Goal: Information Seeking & Learning: Find specific fact

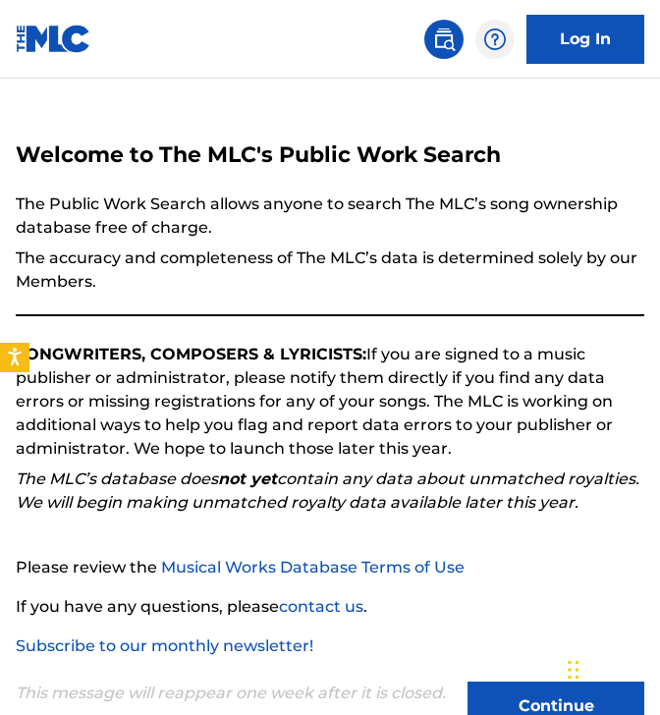
click at [427, 35] on link at bounding box center [443, 39] width 39 height 39
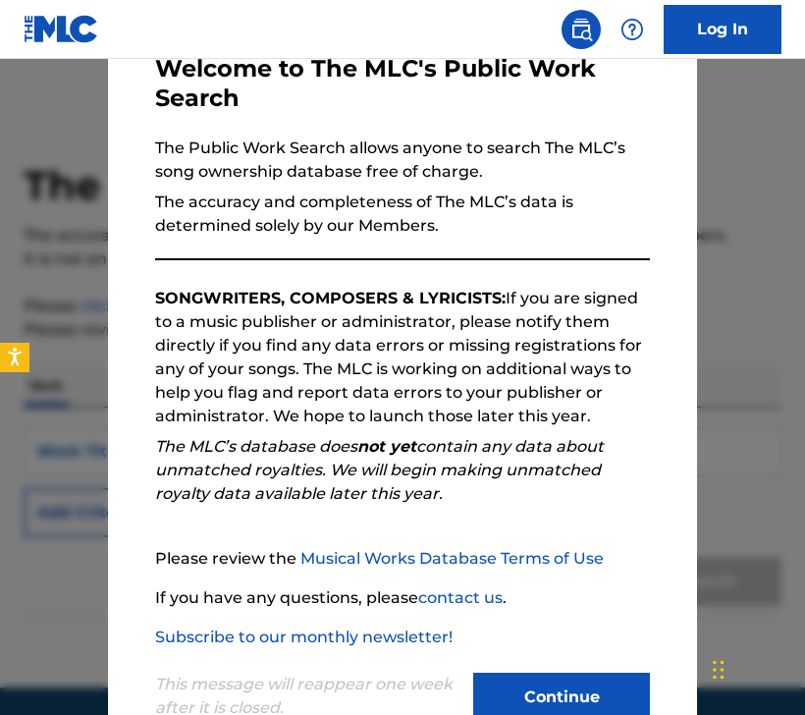
scroll to position [174, 0]
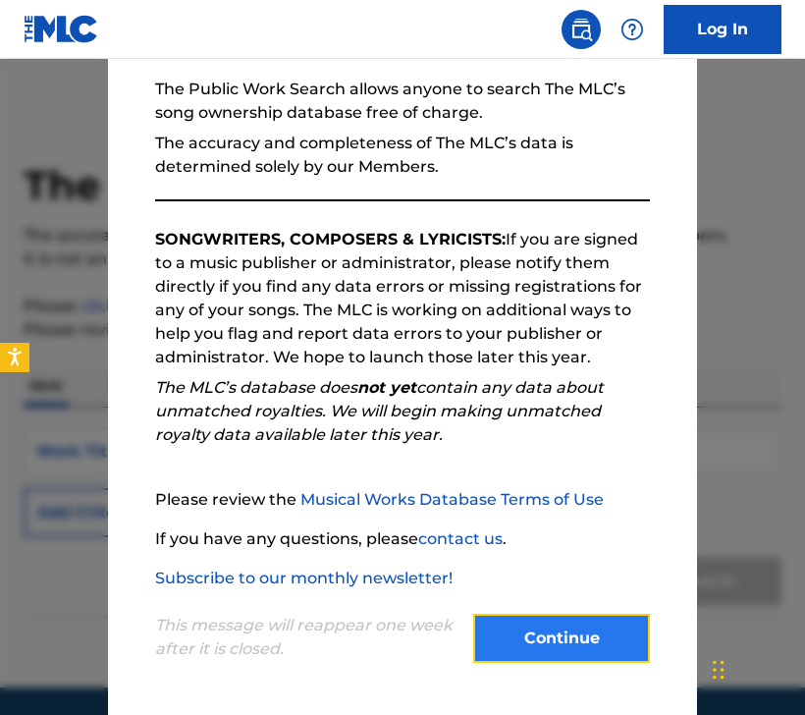
click at [576, 640] on button "Continue" at bounding box center [561, 638] width 177 height 49
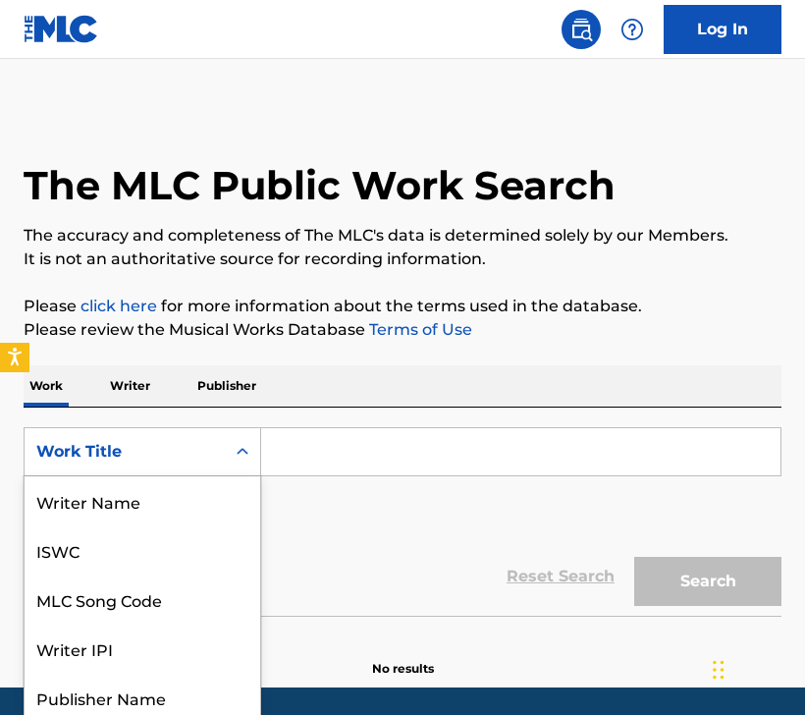
scroll to position [50, 0]
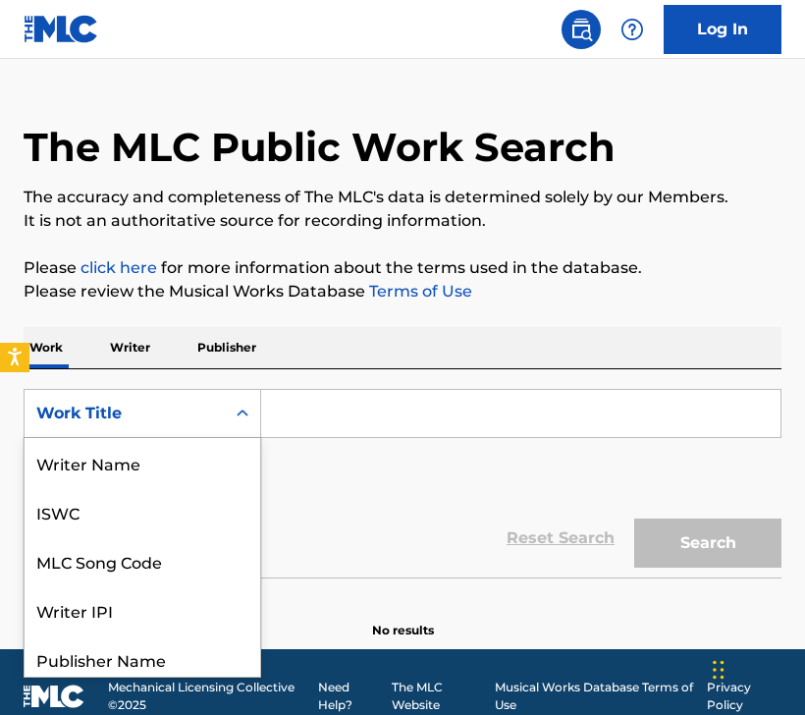
click at [162, 438] on div "Work Title selected, 8 of 8. 8 results available. Use Up and Down to choose opt…" at bounding box center [143, 413] width 238 height 49
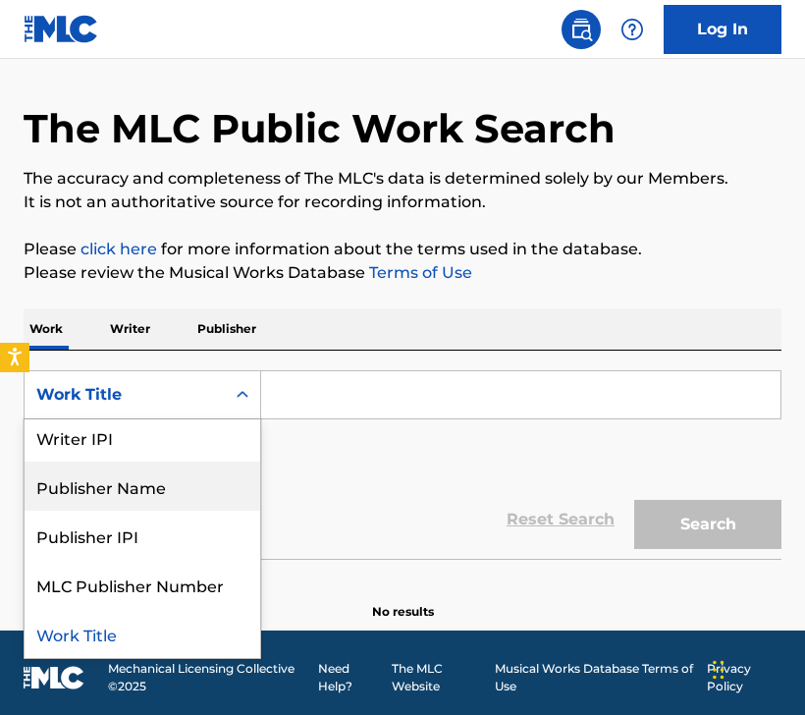
scroll to position [0, 0]
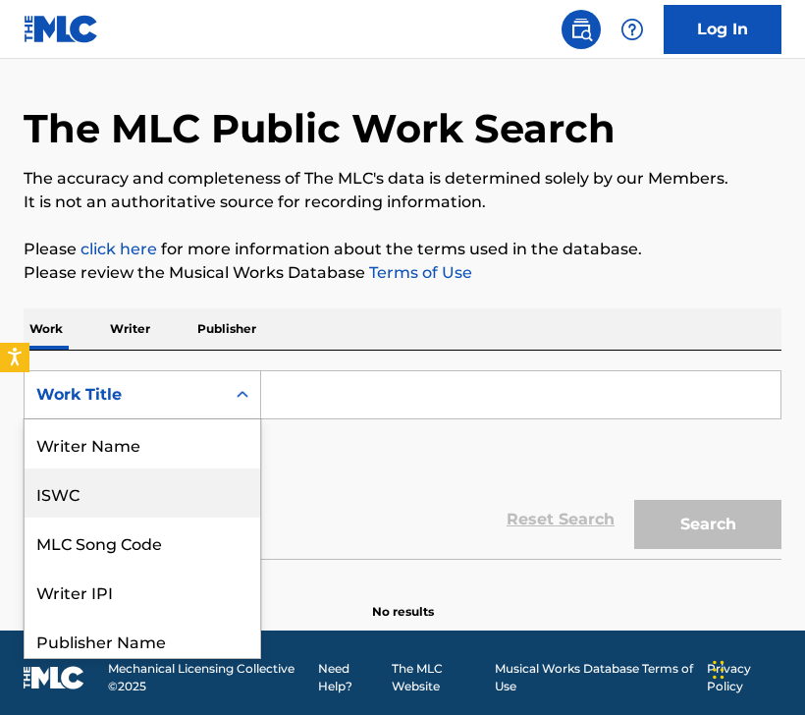
click at [137, 494] on div "ISWC" at bounding box center [143, 493] width 236 height 49
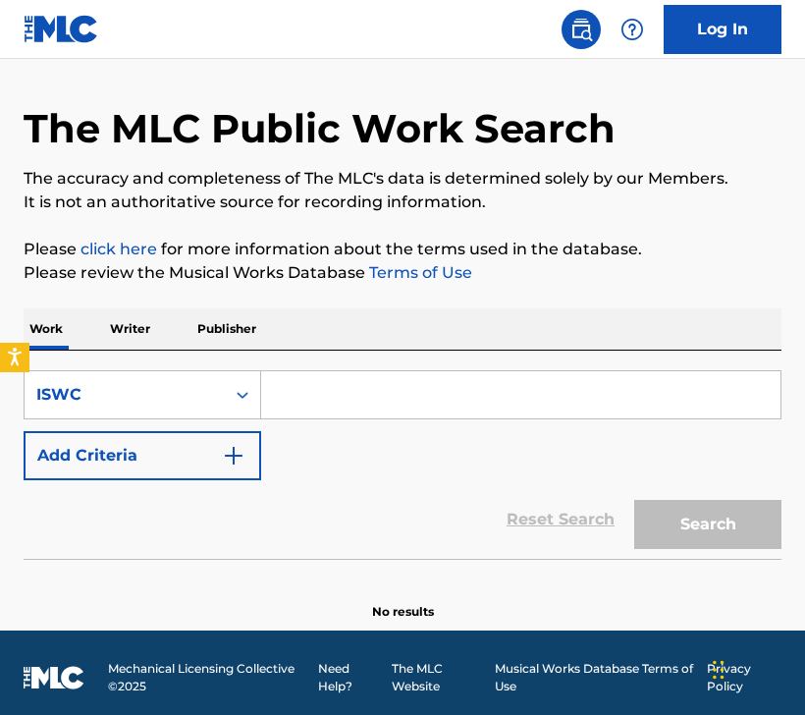
click at [340, 402] on input "Search Form" at bounding box center [521, 394] width 520 height 47
paste input "T3005421450"
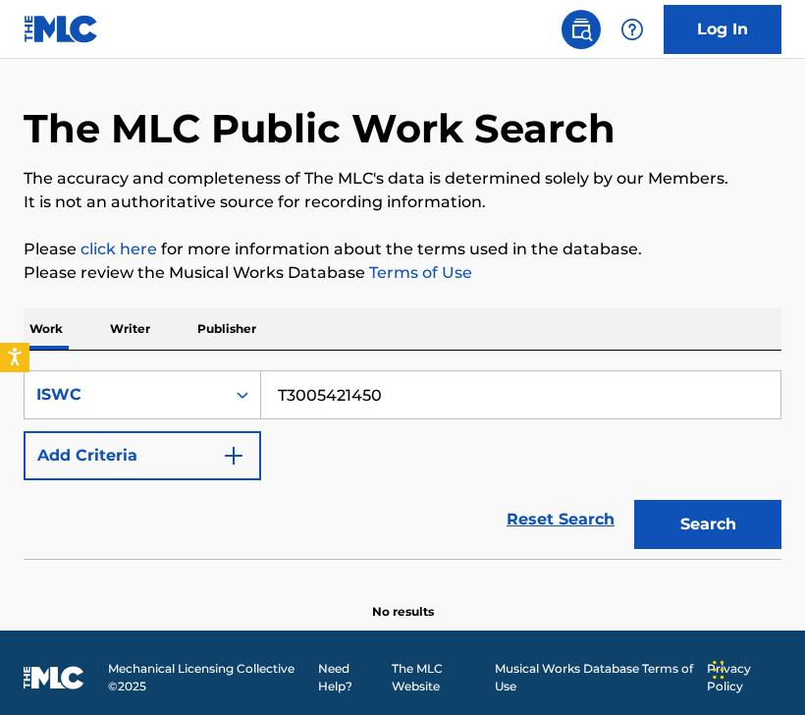
type input "T3005421450"
click at [633, 524] on div "Search" at bounding box center [703, 519] width 157 height 79
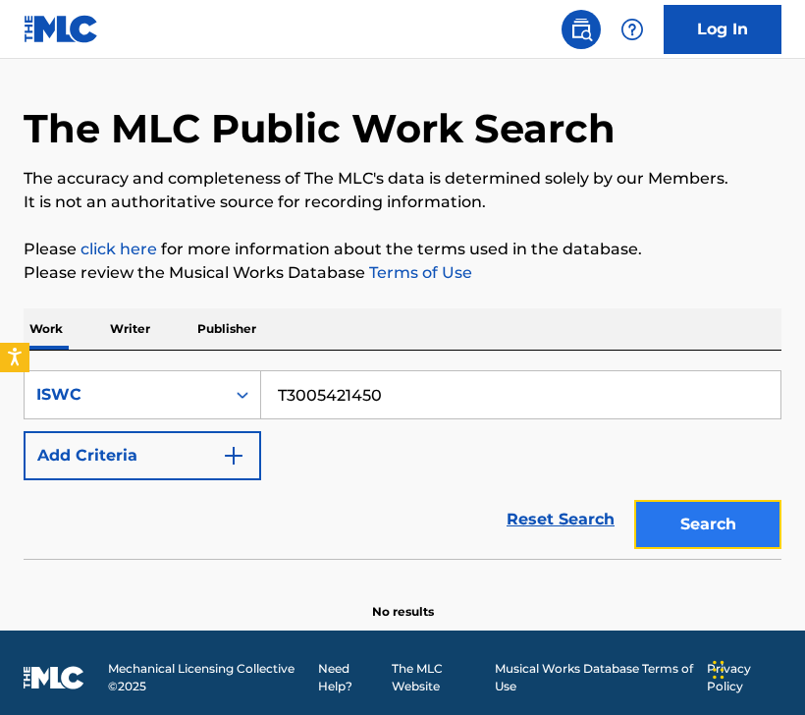
click at [659, 526] on button "Search" at bounding box center [708, 524] width 147 height 49
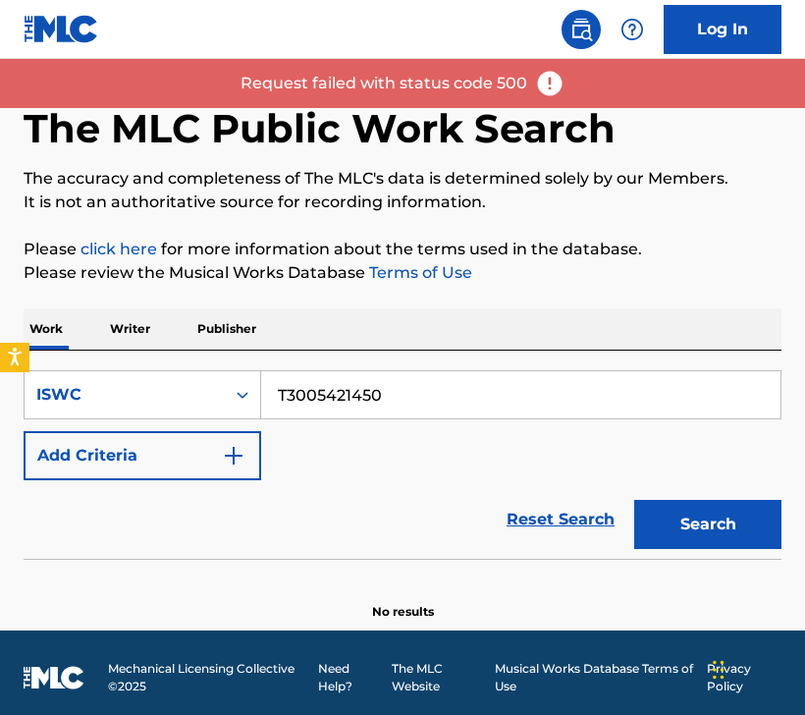
click at [474, 451] on div "SearchWithCriteriad7e64976-5d8d-4946-9fe2-913d5fa3f0f3 ISWC T3005421450 Add Cri…" at bounding box center [403, 425] width 758 height 110
